Goal: Information Seeking & Learning: Check status

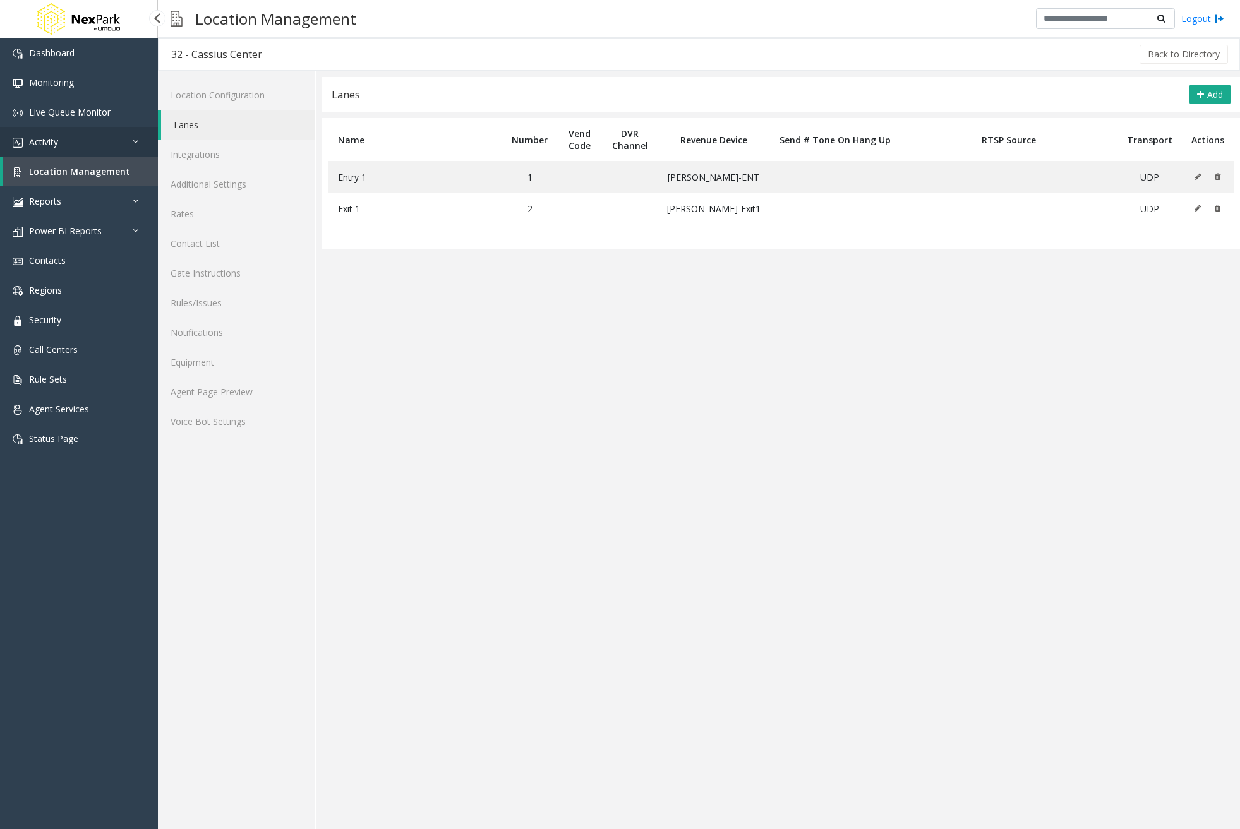
click at [67, 148] on link "Activity" at bounding box center [79, 142] width 158 height 30
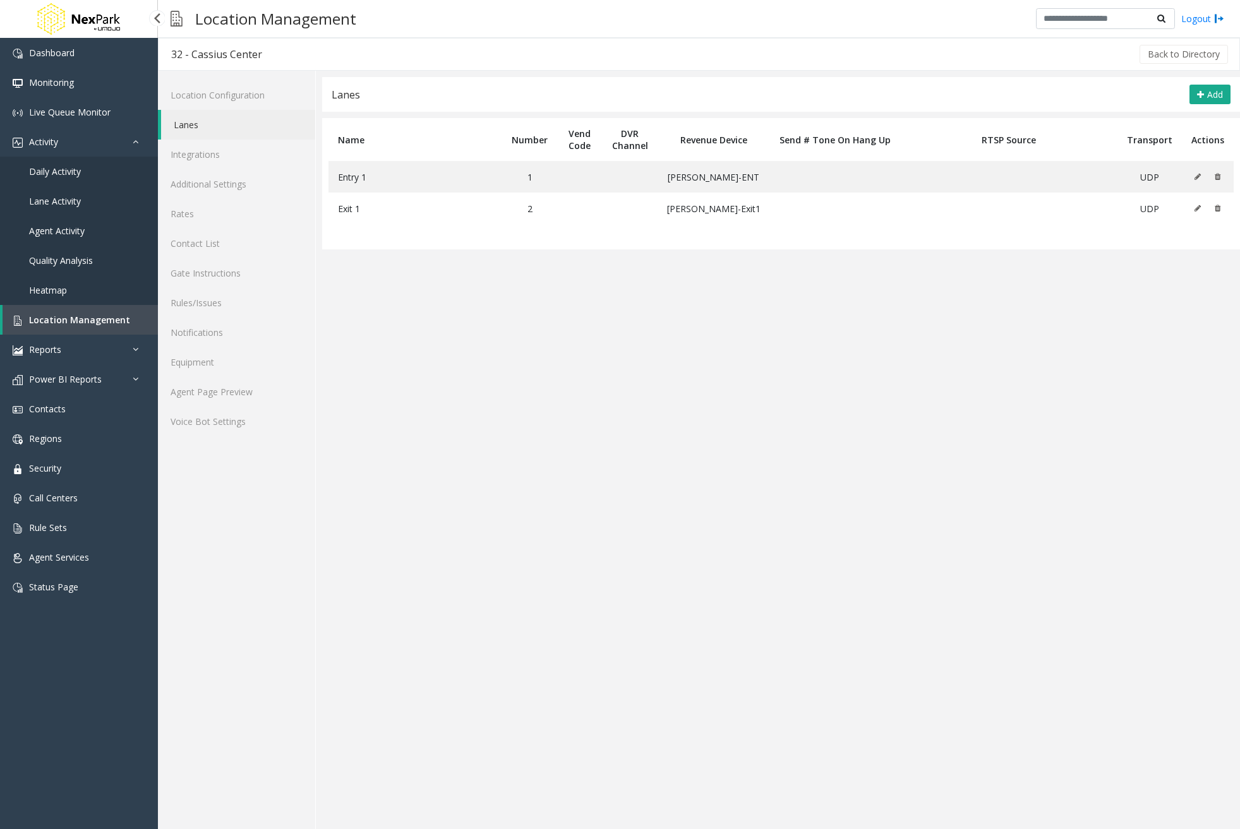
click at [67, 193] on link "Lane Activity" at bounding box center [79, 201] width 158 height 30
click at [68, 172] on span "Daily Activity" at bounding box center [55, 171] width 52 height 12
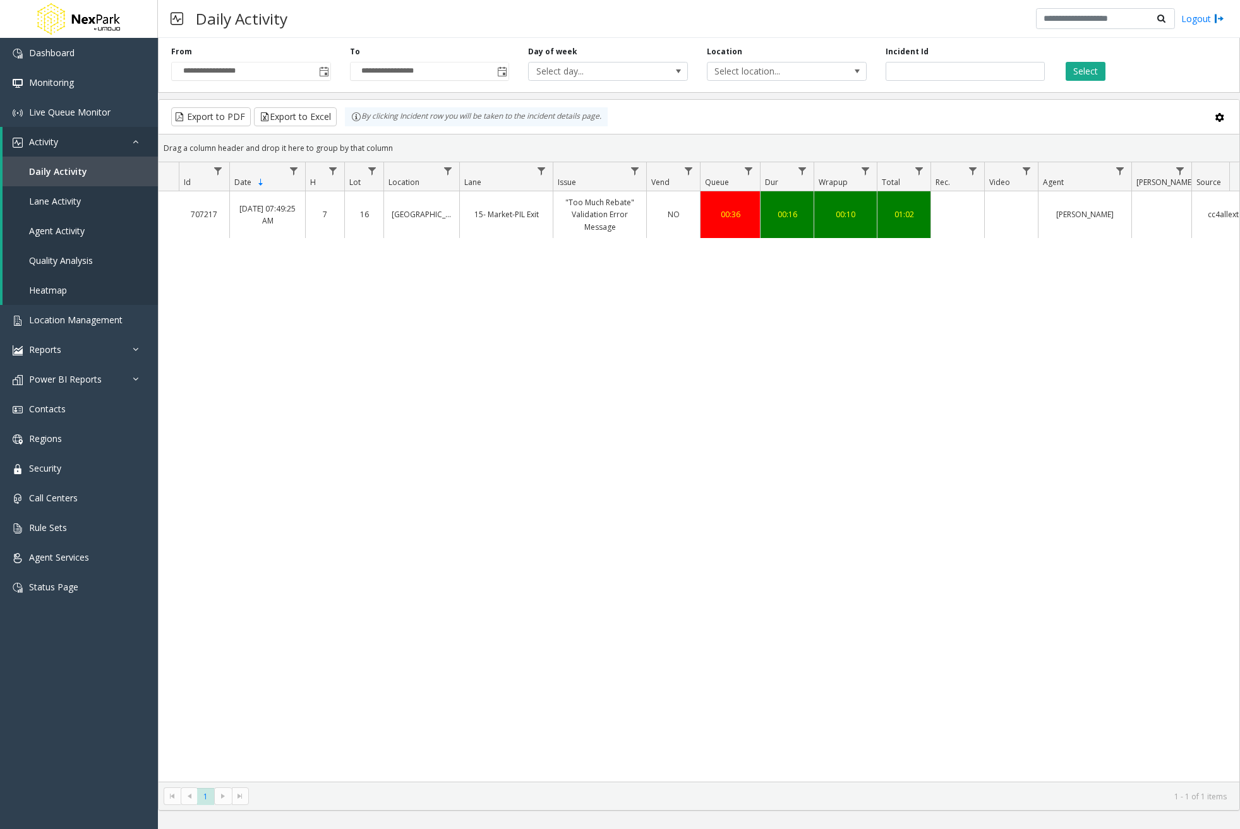
click at [412, 213] on link "[GEOGRAPHIC_DATA]" at bounding box center [422, 214] width 60 height 12
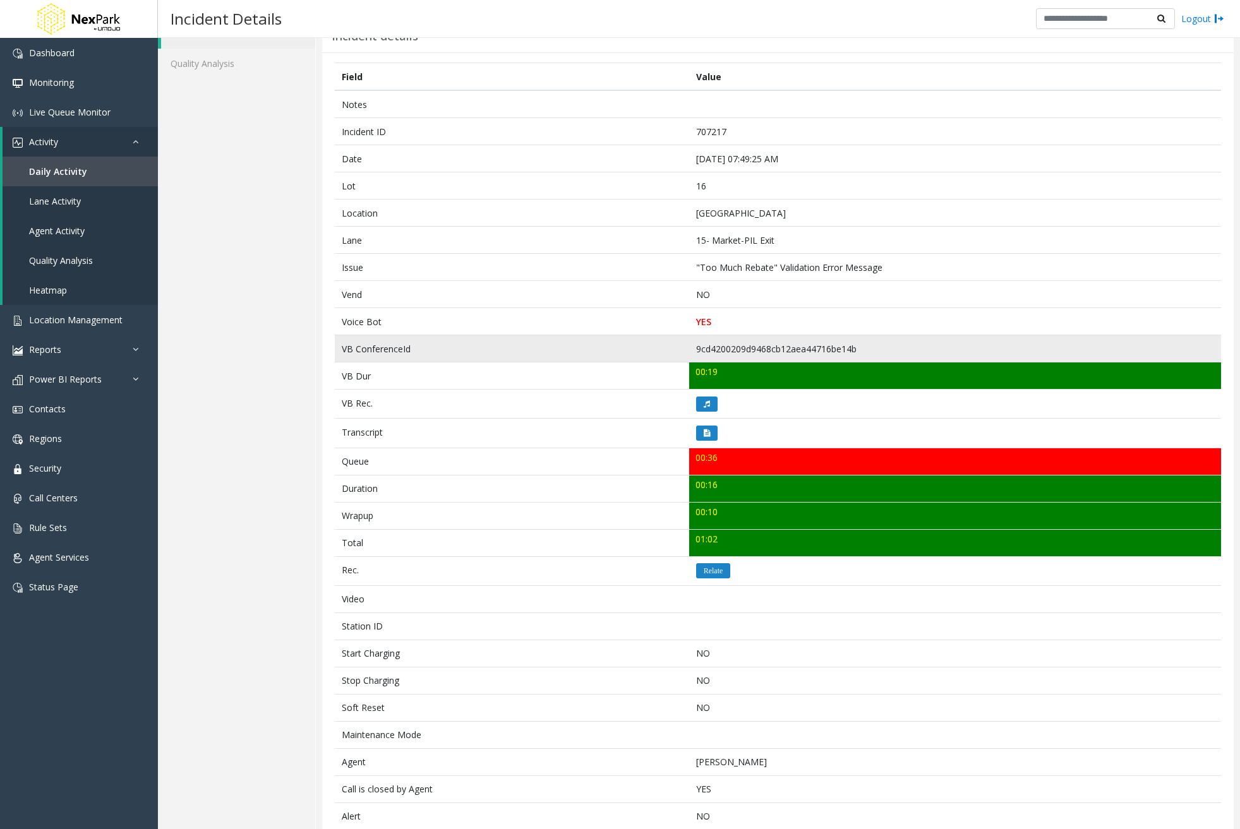
scroll to position [63, 0]
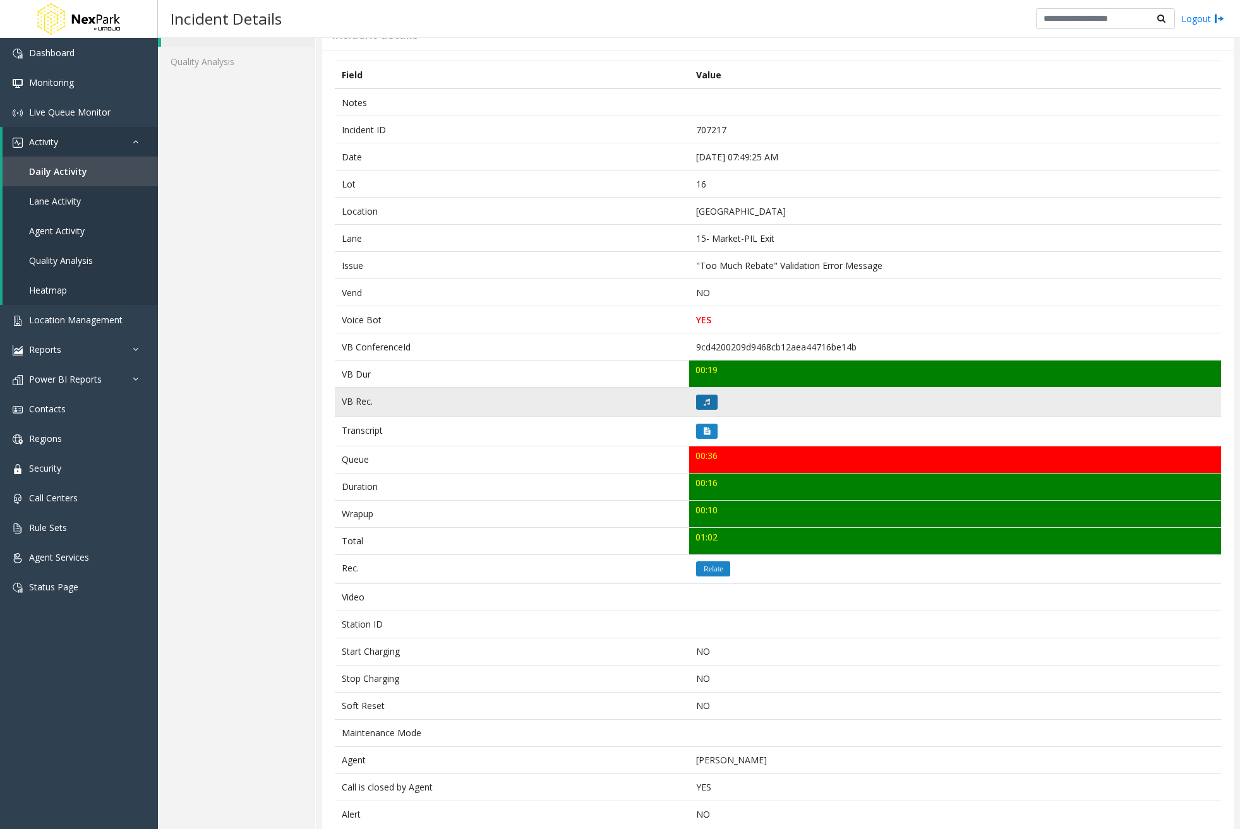
click at [704, 399] on icon at bounding box center [707, 403] width 6 height 8
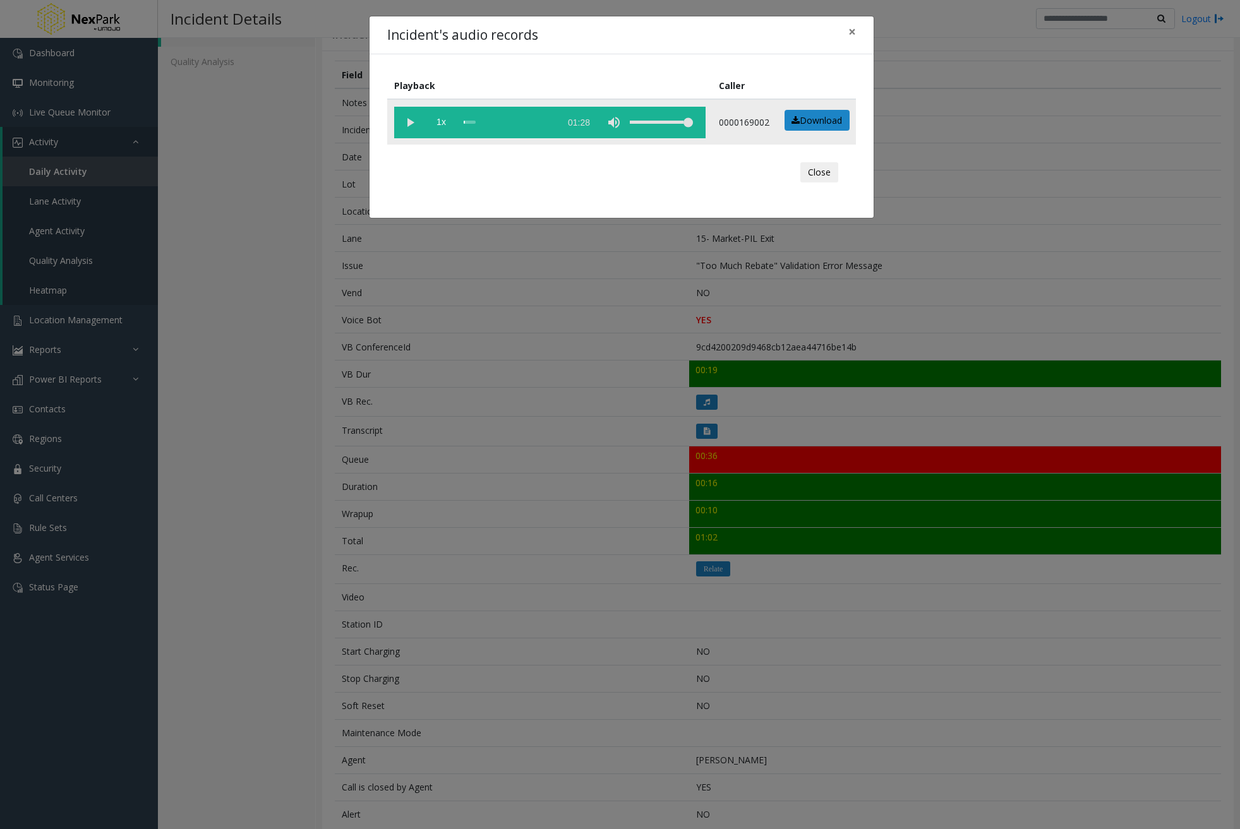
click at [403, 121] on vg-play-pause at bounding box center [410, 123] width 32 height 32
click at [848, 30] on span "×" at bounding box center [852, 32] width 8 height 18
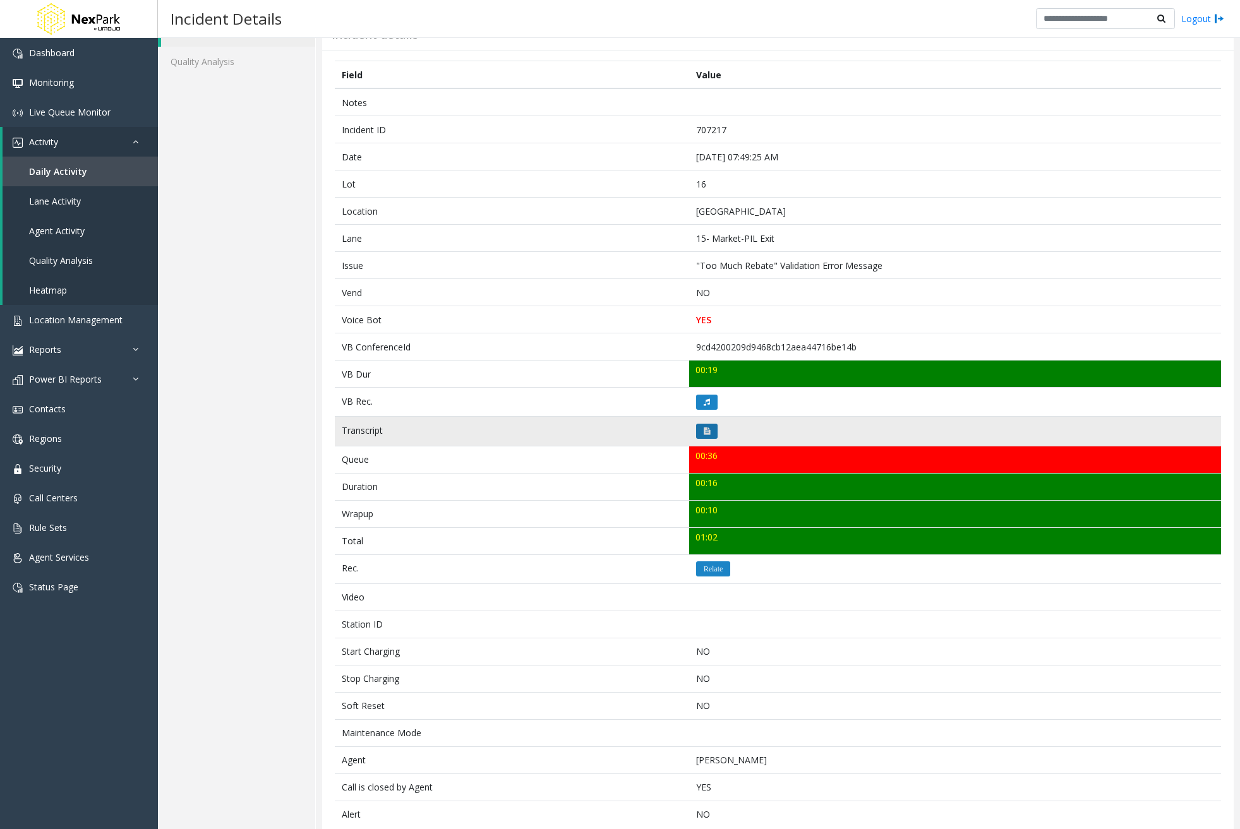
click at [711, 429] on button at bounding box center [706, 431] width 21 height 15
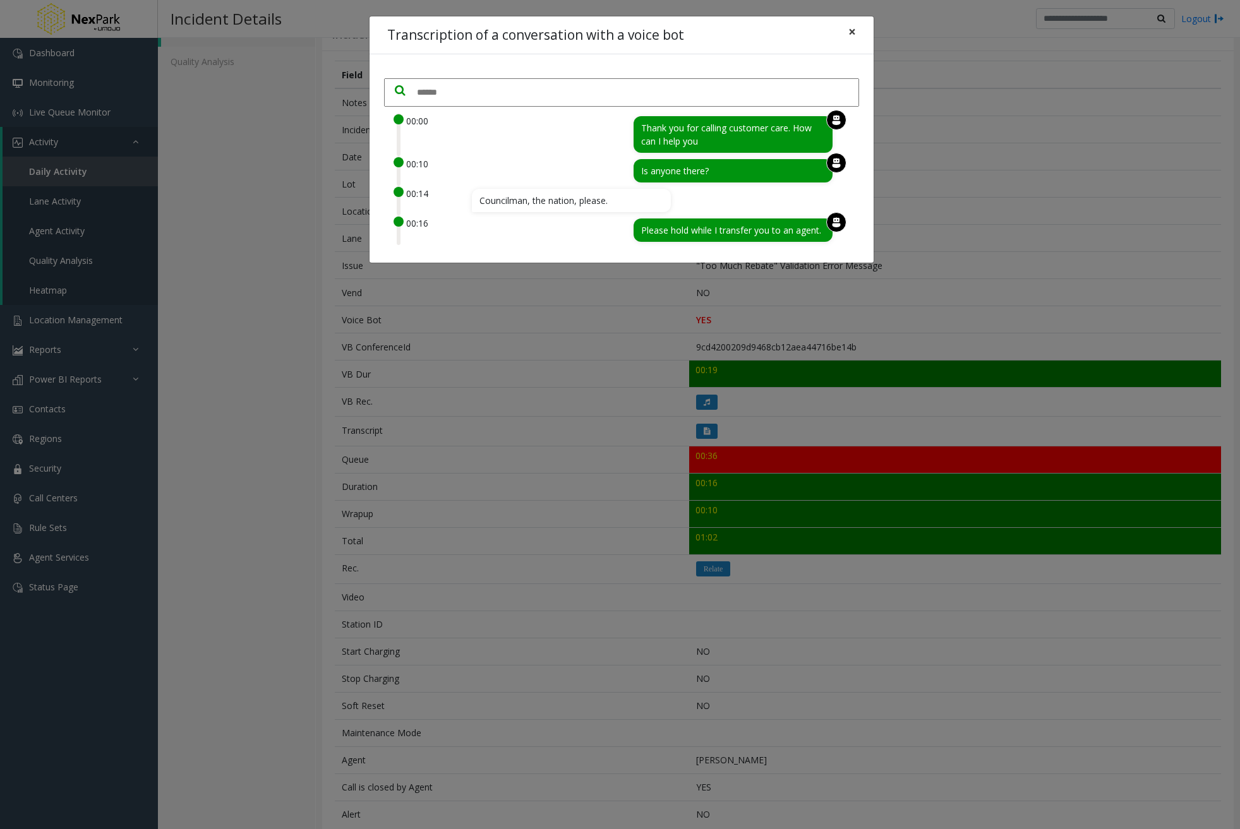
click at [860, 32] on button "×" at bounding box center [851, 31] width 25 height 31
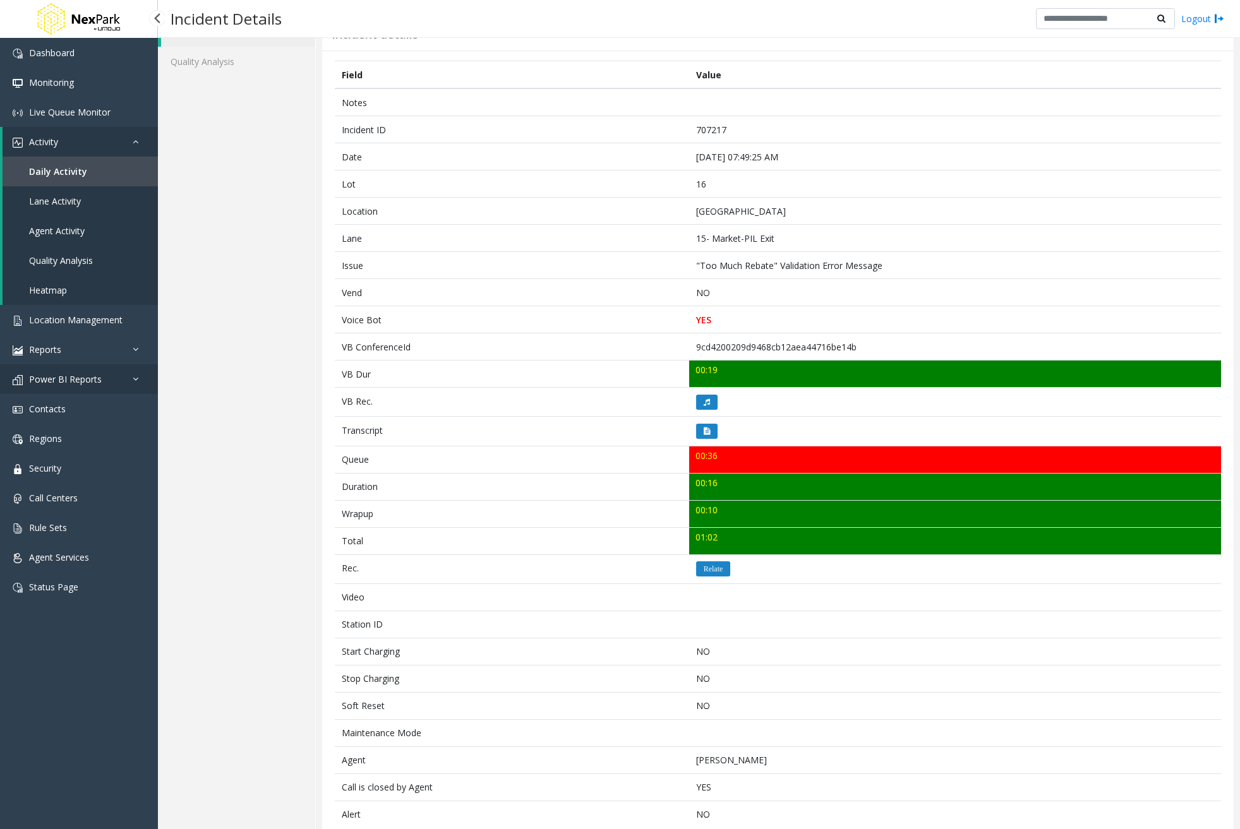
click at [95, 380] on span "Power BI Reports" at bounding box center [65, 379] width 73 height 12
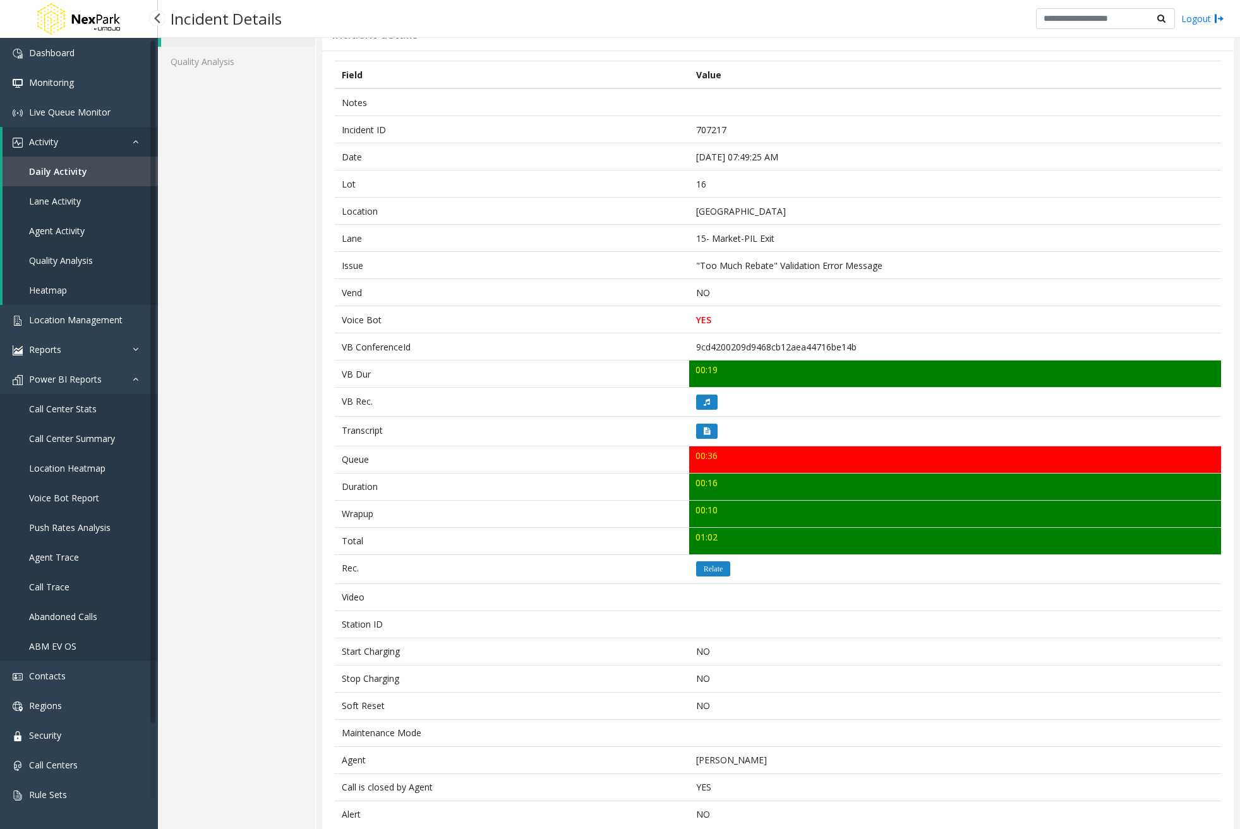
click at [75, 485] on link "Voice Bot Report" at bounding box center [79, 498] width 158 height 30
